Goal: Information Seeking & Learning: Learn about a topic

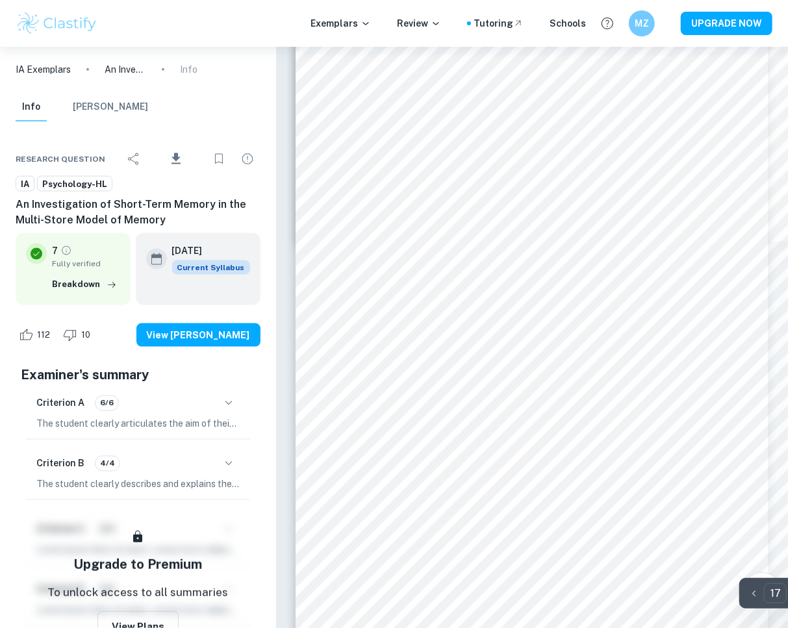
scroll to position [10232, 0]
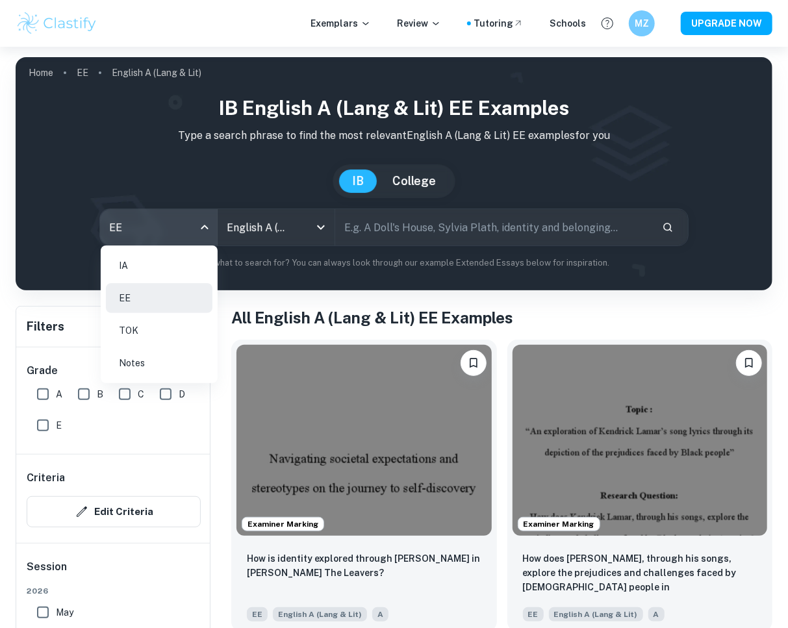
click at [164, 238] on body "We value your privacy We use cookies to enhance your browsing experience, serve…" at bounding box center [394, 361] width 788 height 628
click at [168, 259] on li "IA" at bounding box center [159, 266] width 106 height 30
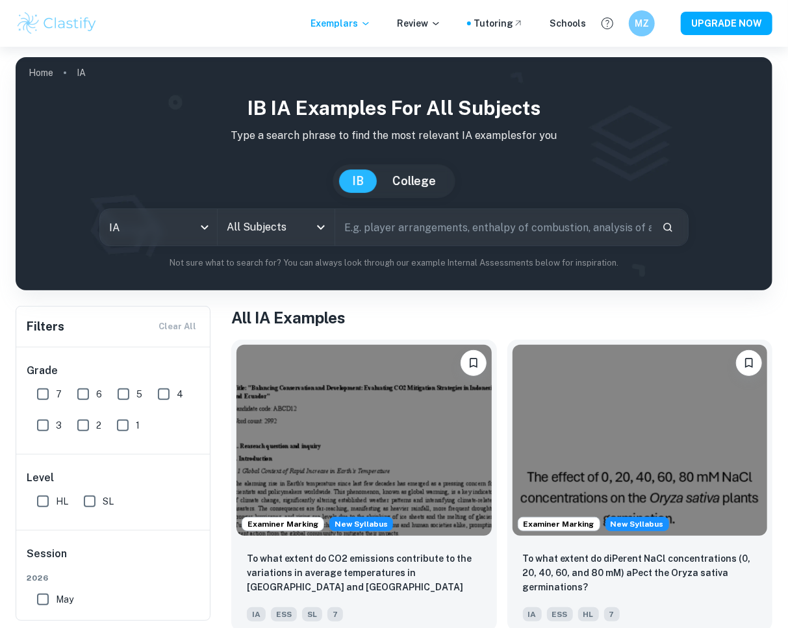
click at [256, 227] on input "All Subjects" at bounding box center [266, 227] width 86 height 25
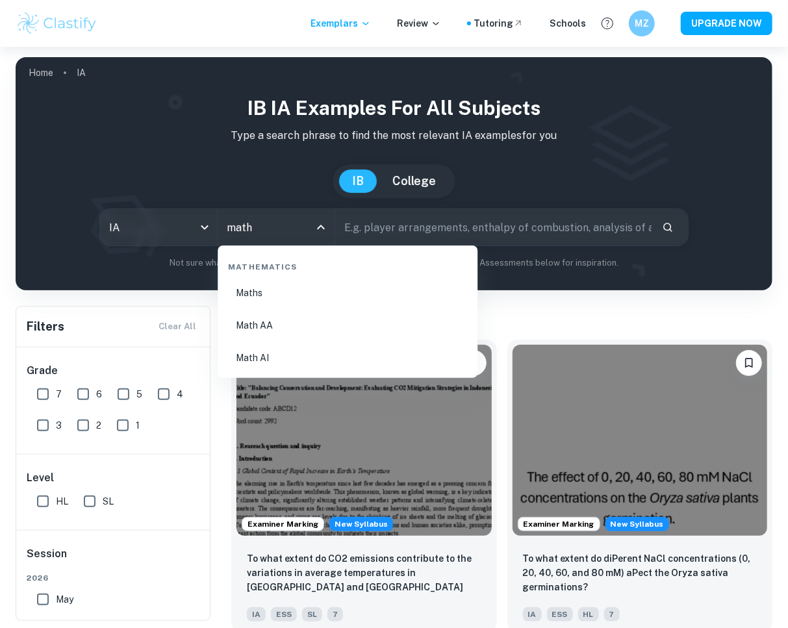
click at [276, 322] on li "Math AA" at bounding box center [347, 325] width 249 height 30
type input "Math AA"
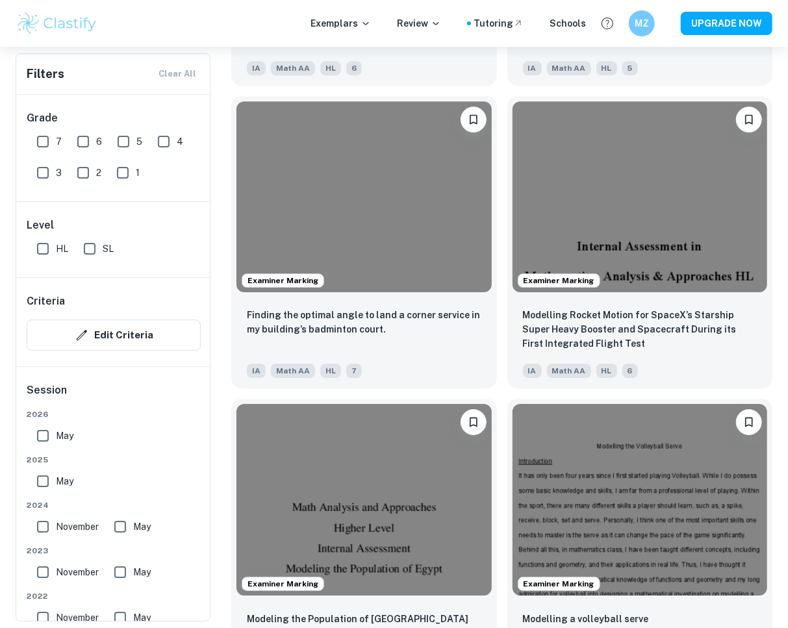
scroll to position [4299, 0]
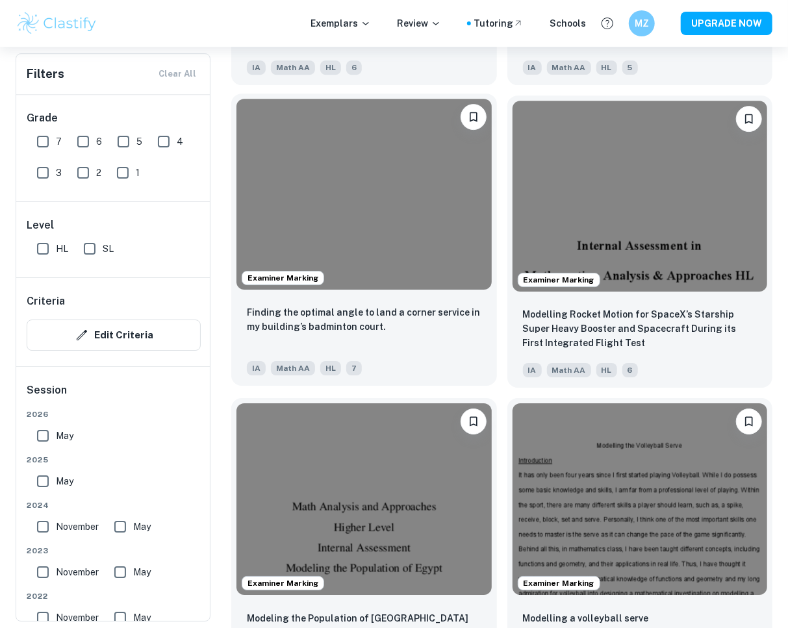
click at [400, 275] on img at bounding box center [363, 194] width 255 height 191
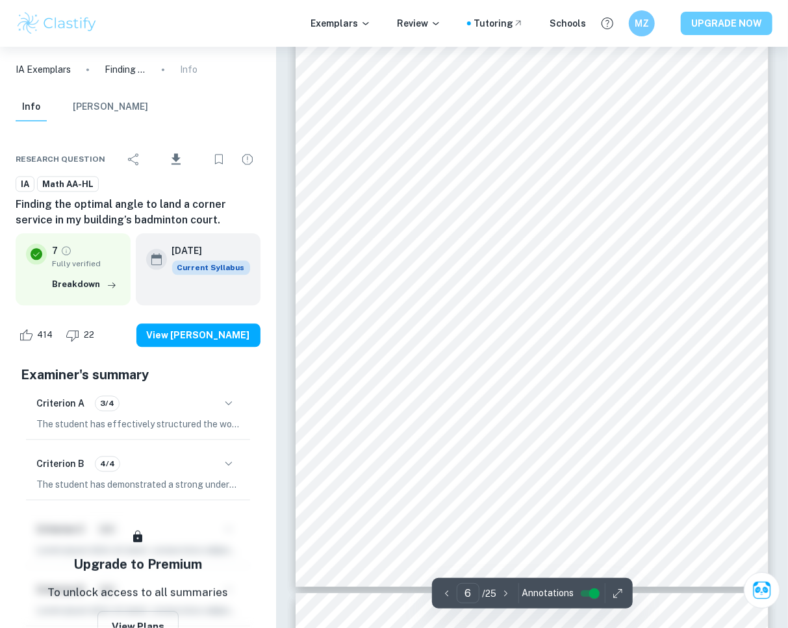
type input "7"
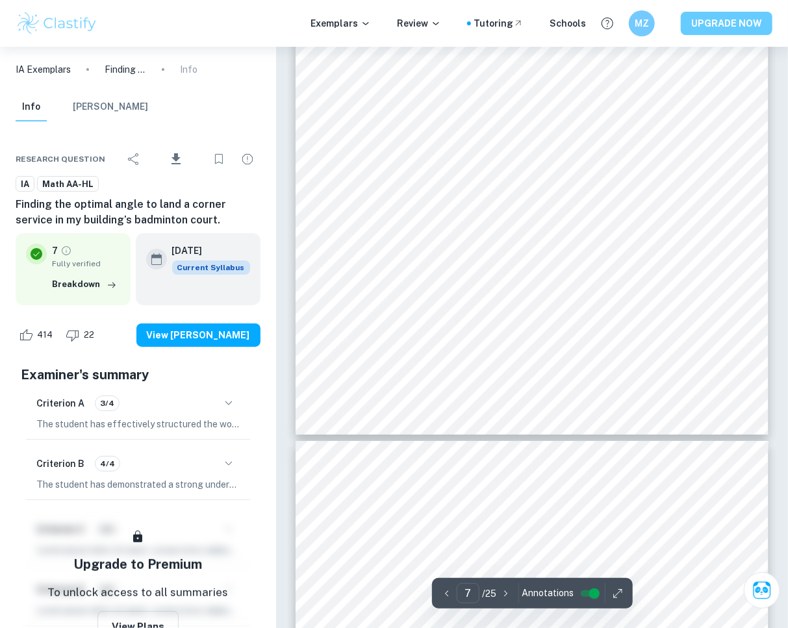
scroll to position [4499, 0]
